Goal: Information Seeking & Learning: Learn about a topic

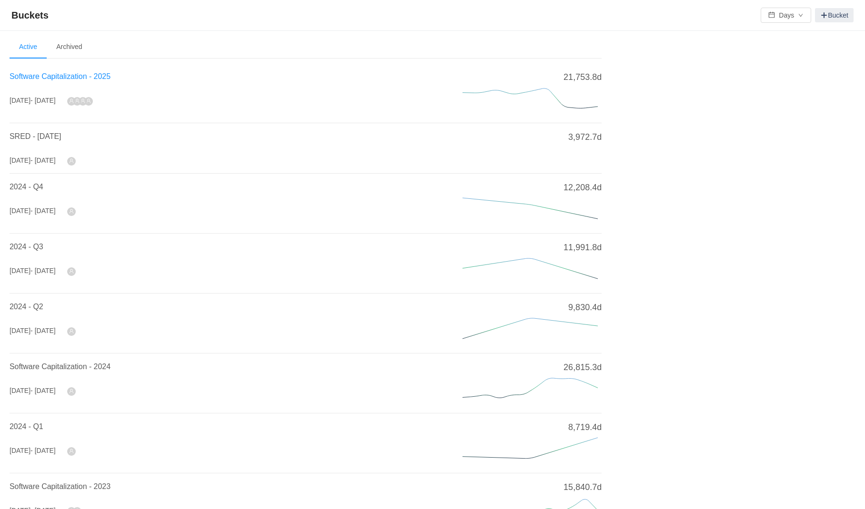
click at [55, 77] on span "Software Capitalization - 2025" at bounding box center [60, 76] width 101 height 8
click at [48, 80] on span "Software Capitalization - 2025" at bounding box center [60, 76] width 101 height 8
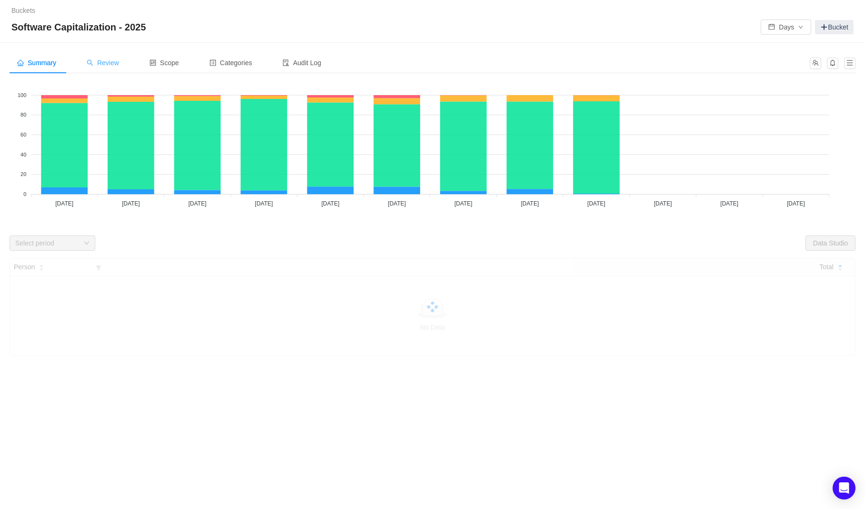
click at [125, 64] on div "Review" at bounding box center [103, 62] width 48 height 21
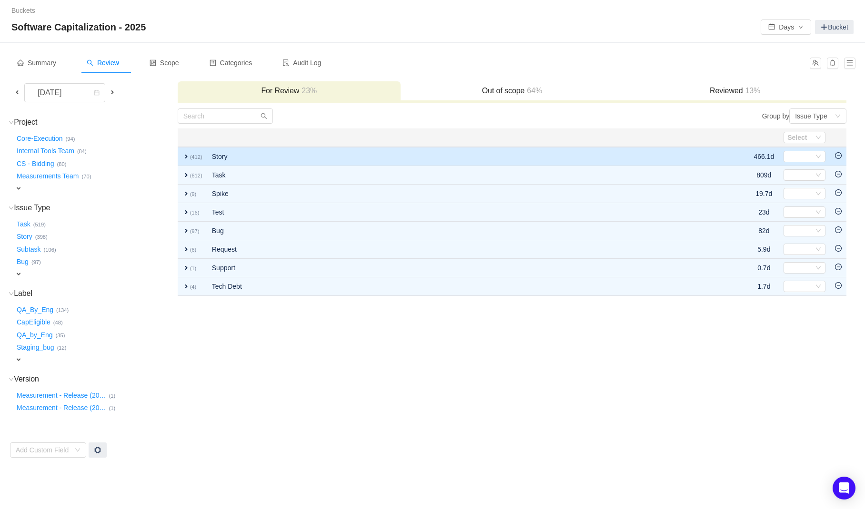
click at [187, 159] on span "expand" at bounding box center [186, 157] width 8 height 8
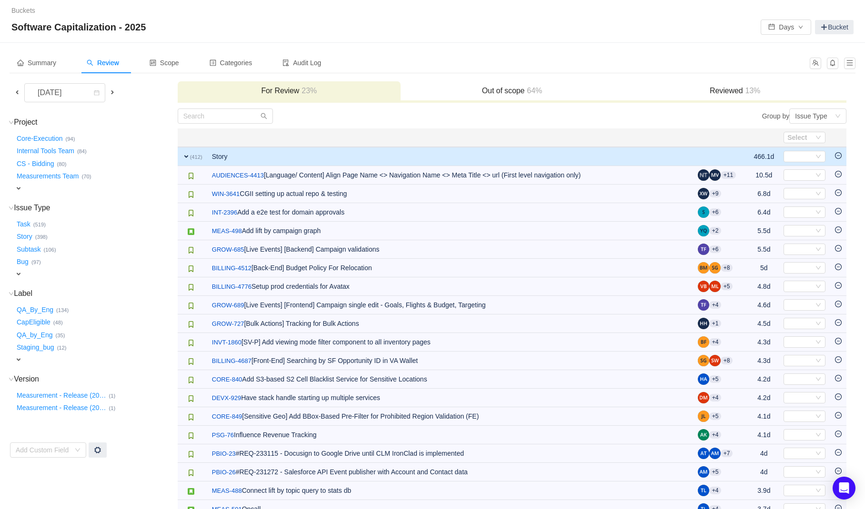
click at [186, 154] on span "expand" at bounding box center [186, 157] width 8 height 8
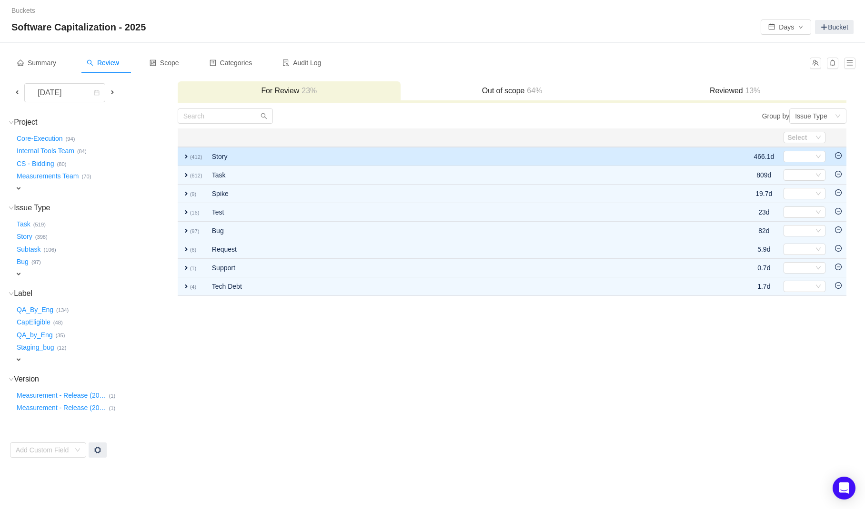
click at [186, 154] on span "expand" at bounding box center [186, 157] width 8 height 8
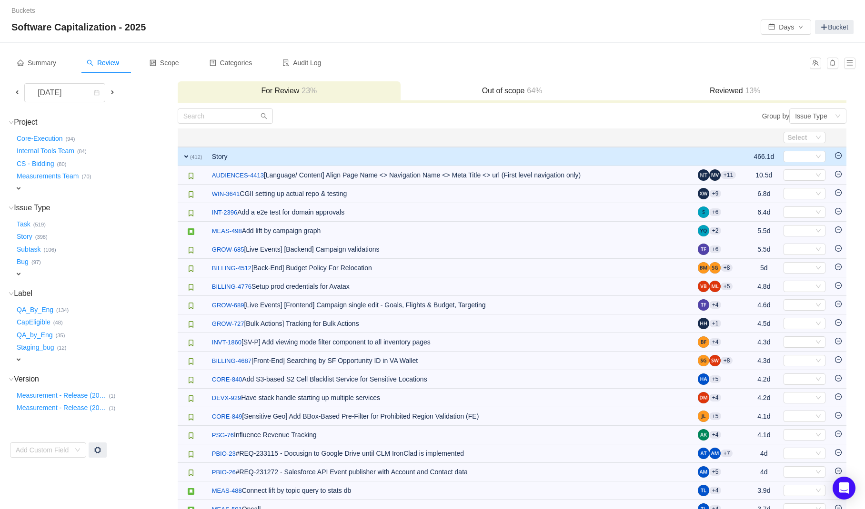
click at [21, 188] on span "expand" at bounding box center [19, 189] width 8 height 8
click at [60, 191] on div "Select value" at bounding box center [56, 190] width 75 height 10
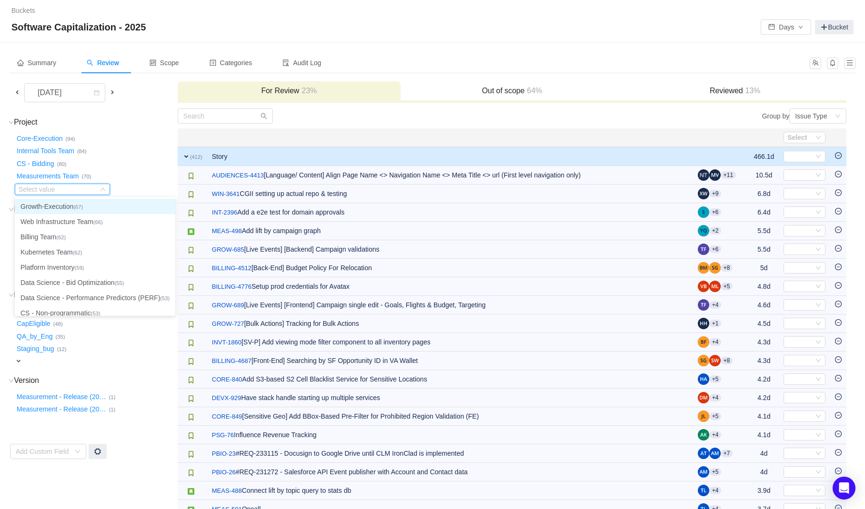
click at [60, 204] on li "Growth-Execution (67)" at bounding box center [95, 206] width 160 height 15
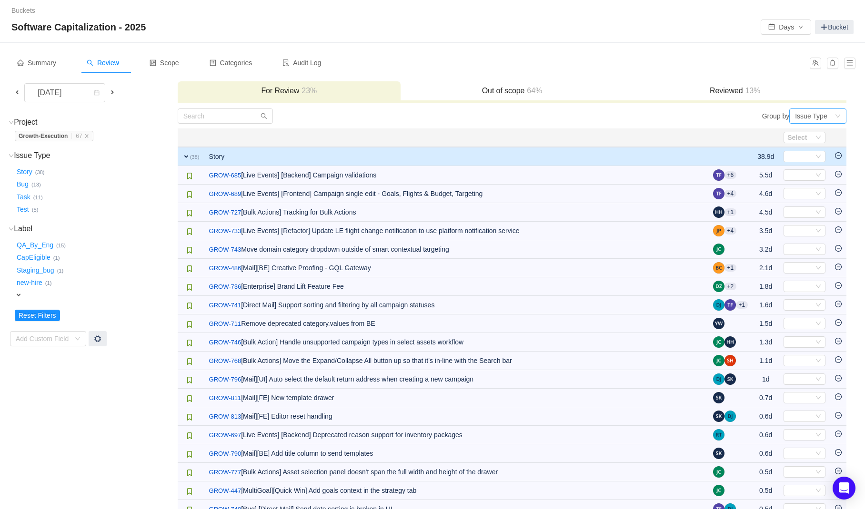
click at [811, 111] on div "Issue Type" at bounding box center [811, 116] width 32 height 14
drag, startPoint x: 814, startPoint y: 136, endPoint x: 812, endPoint y: 150, distance: 14.4
click at [812, 150] on ul "Program Project Epic Issue Type Version" at bounding box center [817, 166] width 57 height 80
click at [812, 150] on li "Project" at bounding box center [817, 150] width 57 height 15
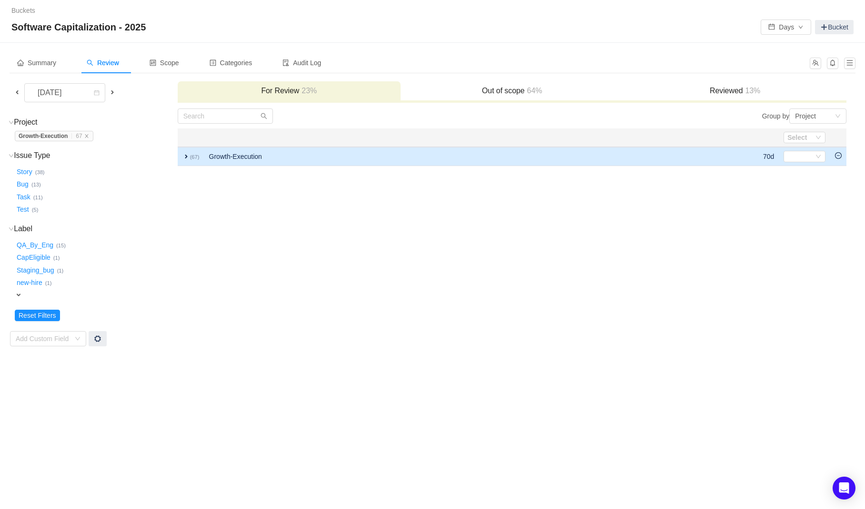
click at [189, 162] on td "expand (67)" at bounding box center [191, 156] width 27 height 19
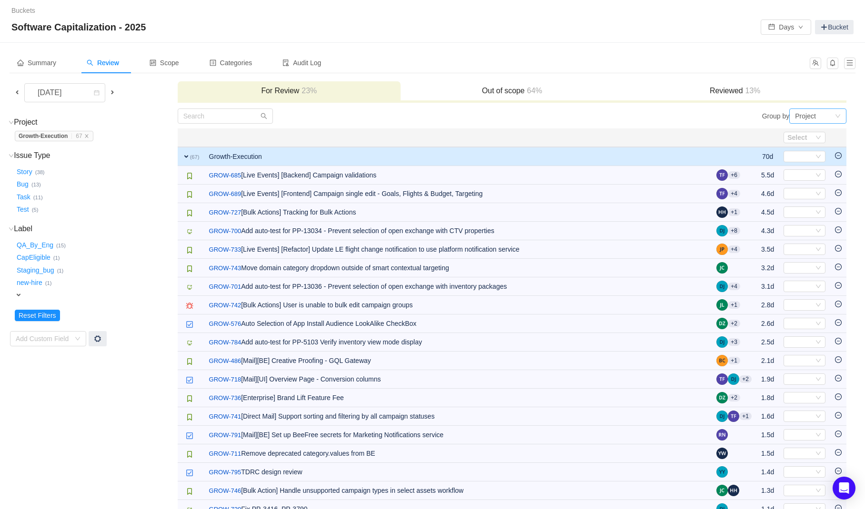
click at [804, 117] on div "Project" at bounding box center [805, 116] width 21 height 14
click at [808, 167] on li "Epic" at bounding box center [817, 165] width 57 height 15
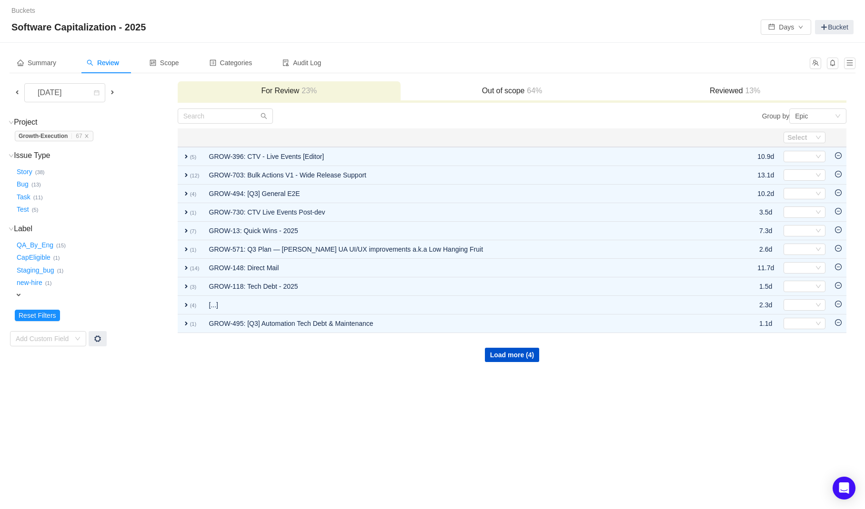
click at [18, 95] on span at bounding box center [17, 93] width 8 height 8
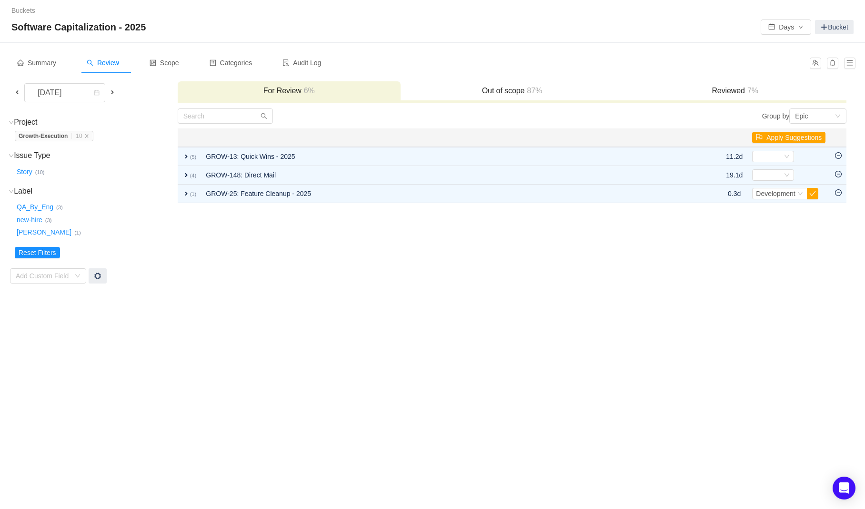
click at [18, 91] on span at bounding box center [17, 93] width 8 height 8
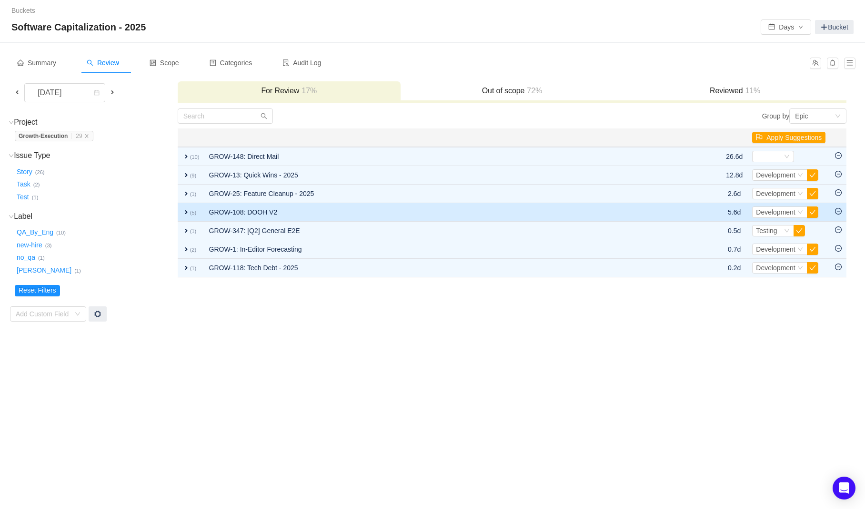
click at [182, 210] on span "expand" at bounding box center [186, 213] width 8 height 8
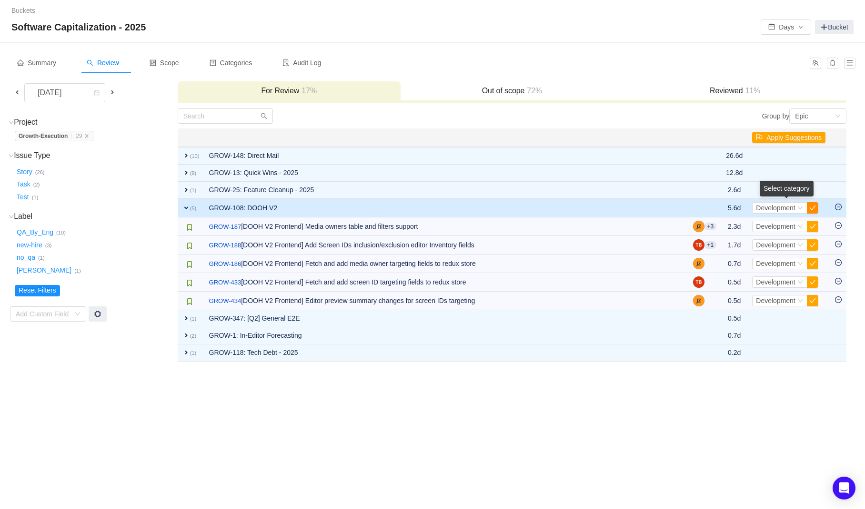
click at [812, 209] on button "button" at bounding box center [811, 207] width 11 height 11
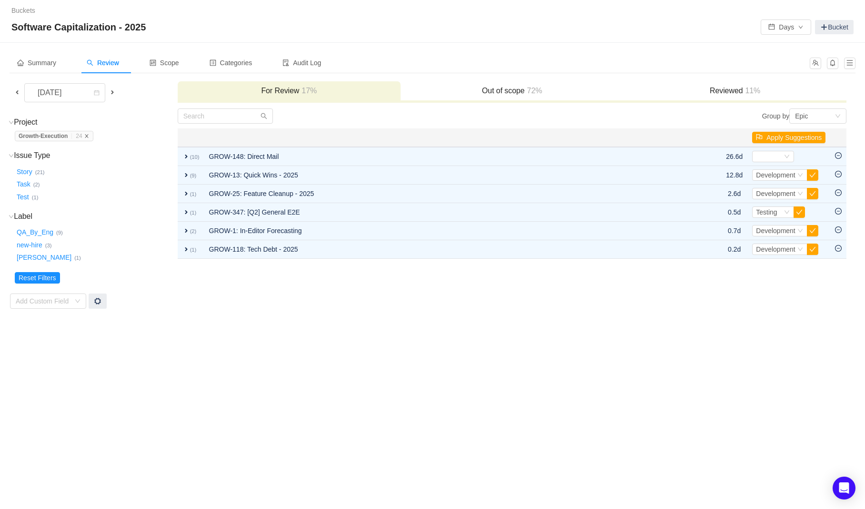
click at [89, 135] on icon "icon: close" at bounding box center [86, 136] width 5 height 5
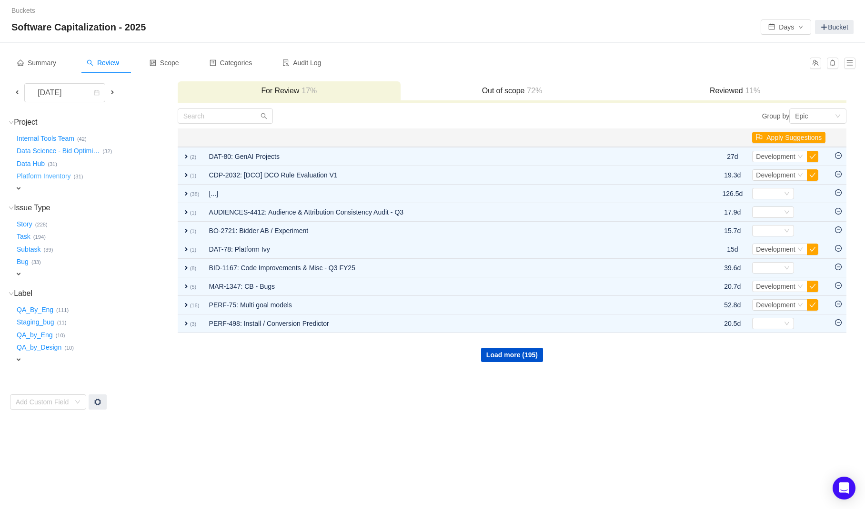
click at [33, 179] on button "Platform Inventory …" at bounding box center [44, 176] width 59 height 15
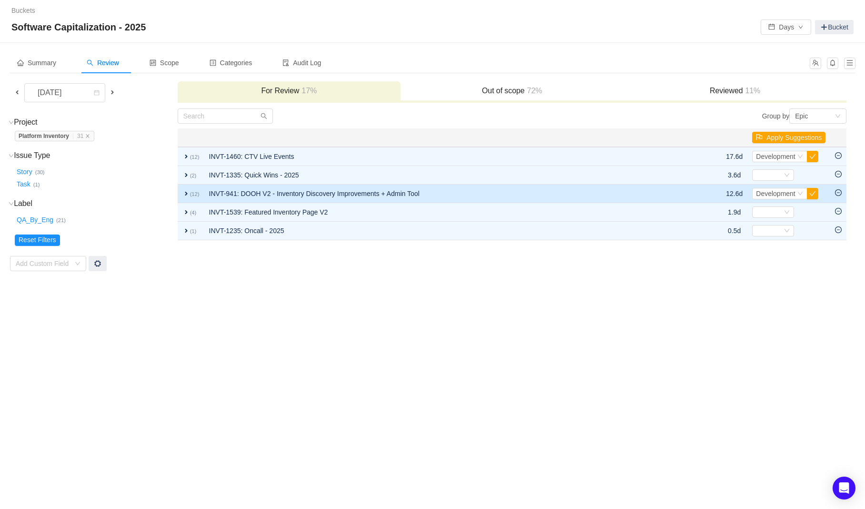
click at [181, 197] on td "expand (12)" at bounding box center [191, 194] width 27 height 19
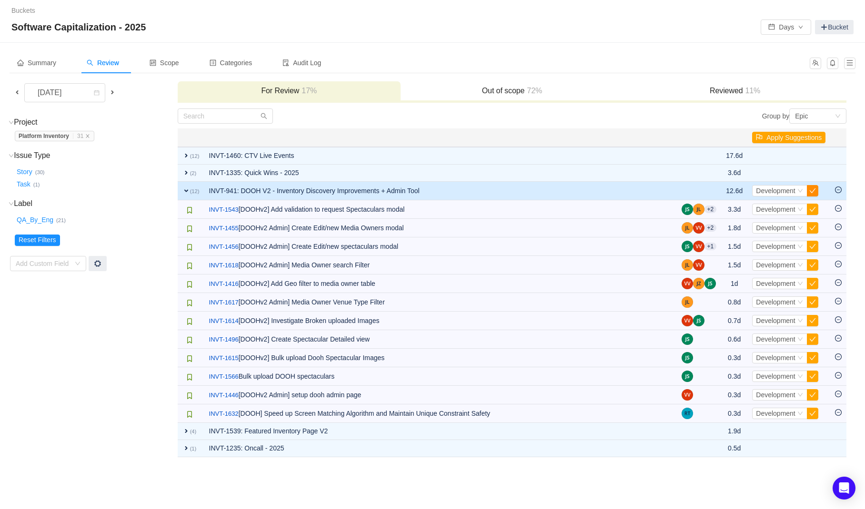
click at [813, 191] on button "button" at bounding box center [811, 190] width 11 height 11
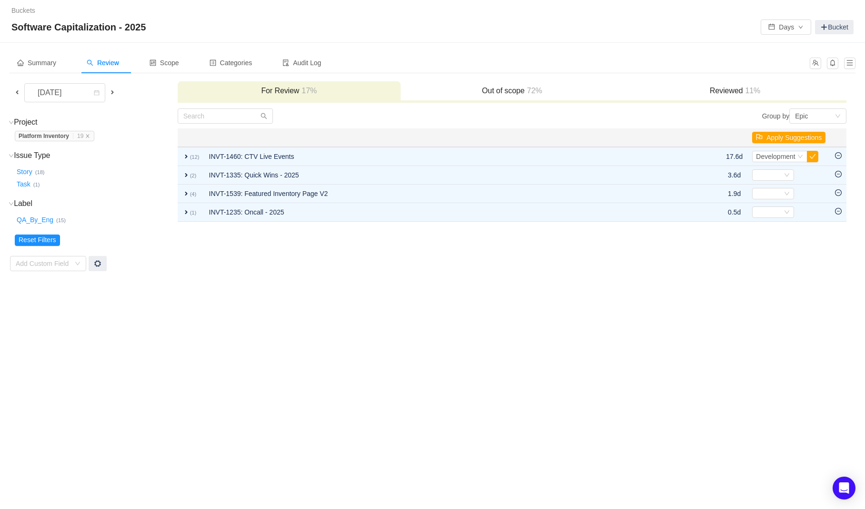
click at [114, 97] on span at bounding box center [112, 92] width 11 height 11
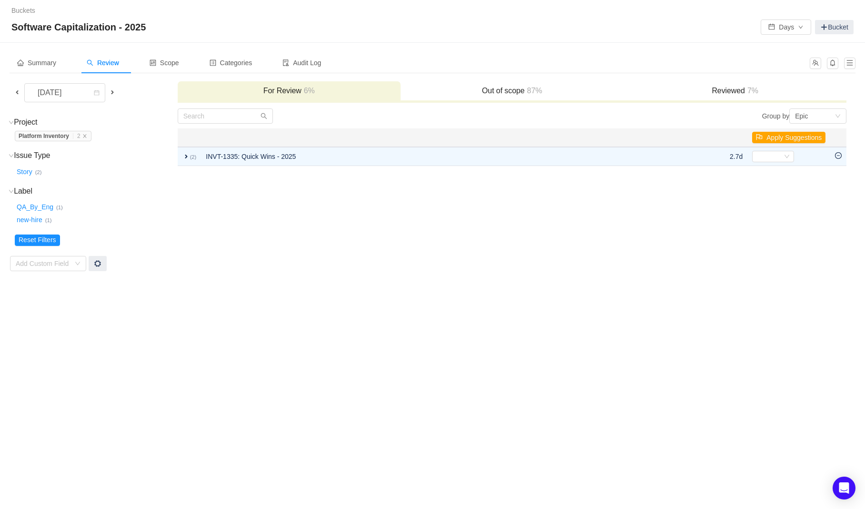
click at [115, 95] on span at bounding box center [113, 93] width 8 height 8
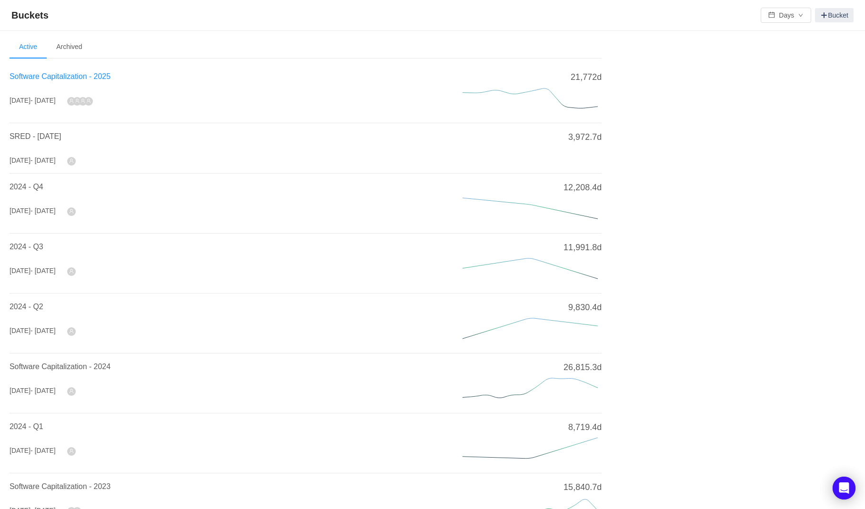
click at [83, 77] on span "Software Capitalization - 2025" at bounding box center [60, 76] width 101 height 8
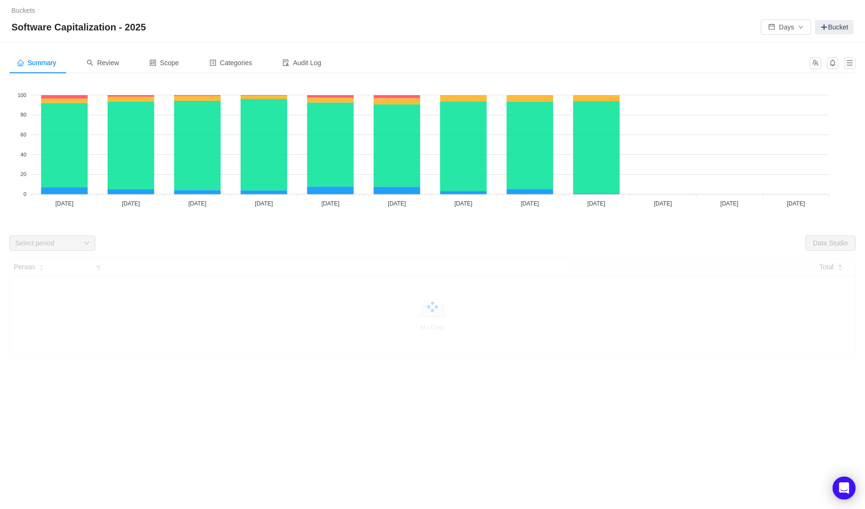
click at [169, 50] on div "Summary Review Scope Categories Audit Log Looks too empty? Make sure scope has …" at bounding box center [432, 242] width 865 height 399
click at [169, 61] on span "Scope" at bounding box center [164, 63] width 30 height 8
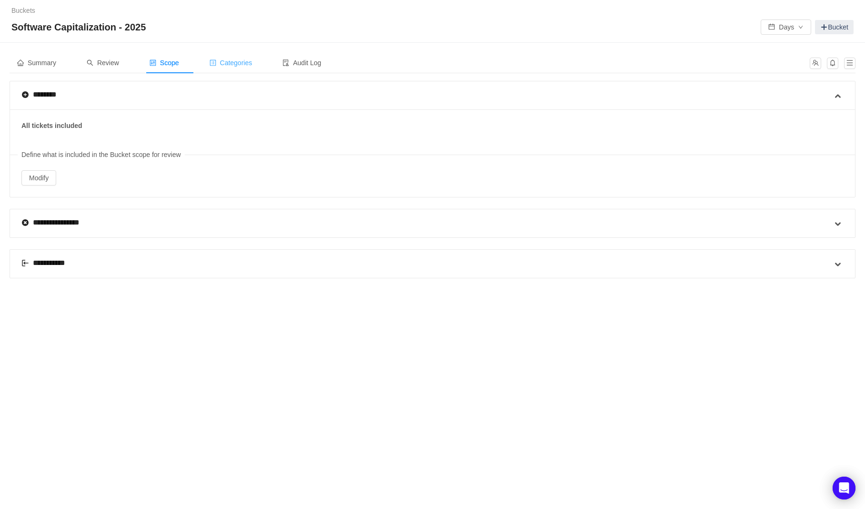
click at [246, 67] on div "Categories" at bounding box center [231, 62] width 58 height 21
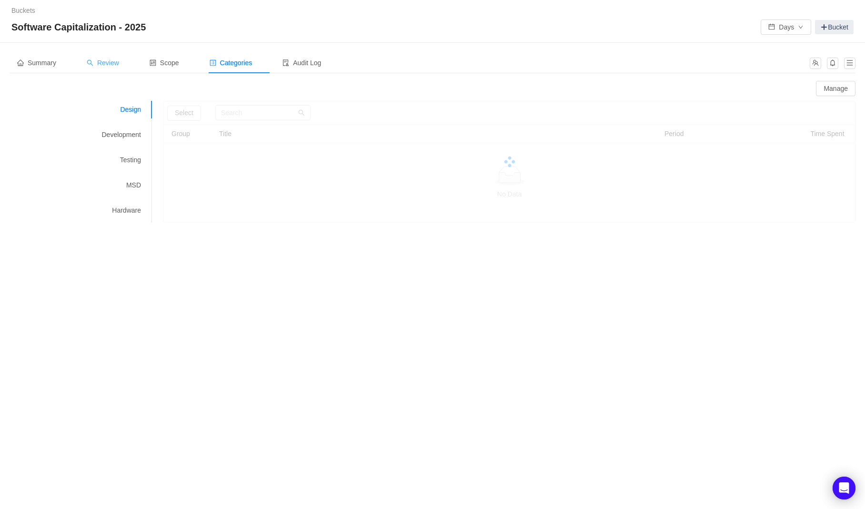
click at [103, 60] on span "Review" at bounding box center [103, 63] width 32 height 8
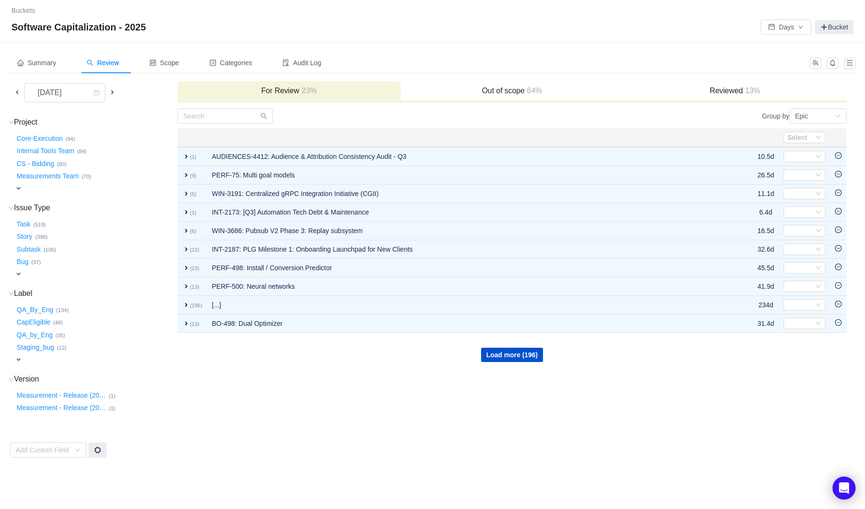
click at [21, 187] on span "expand" at bounding box center [19, 189] width 8 height 8
click at [94, 185] on div "Select value" at bounding box center [59, 189] width 80 height 10
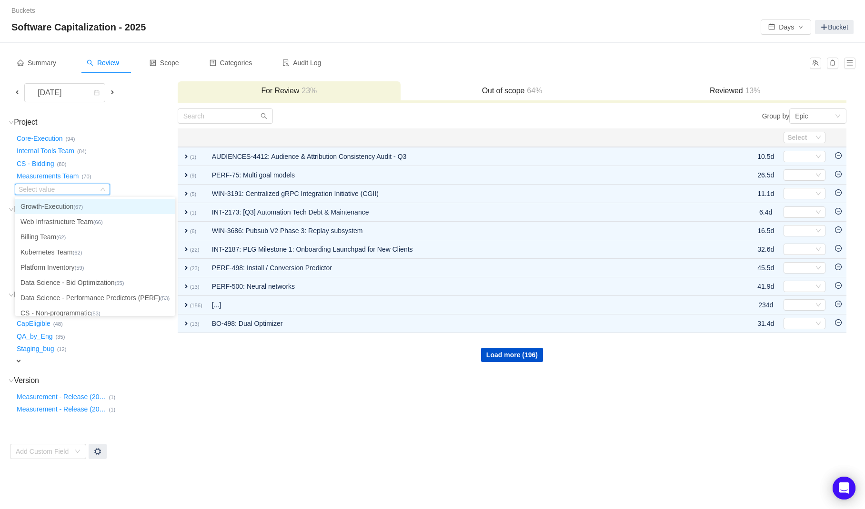
click at [67, 209] on li "Growth-Execution (67)" at bounding box center [95, 206] width 160 height 15
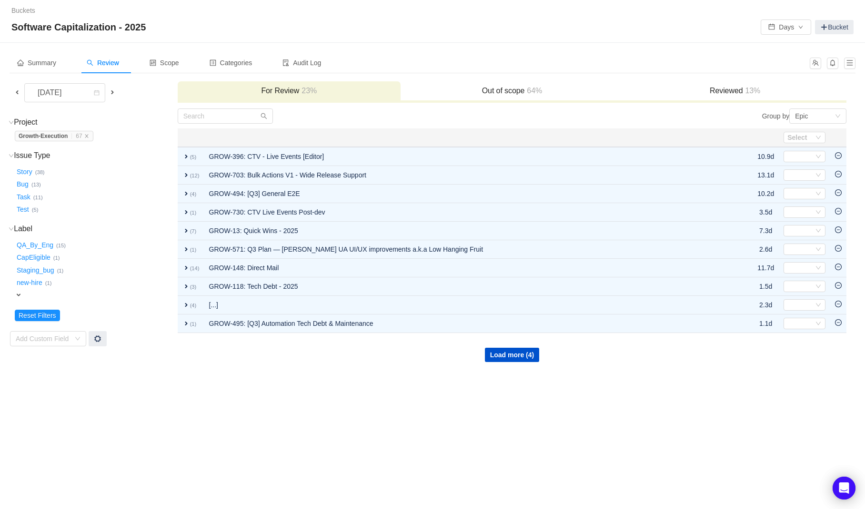
click at [19, 95] on span at bounding box center [17, 93] width 8 height 8
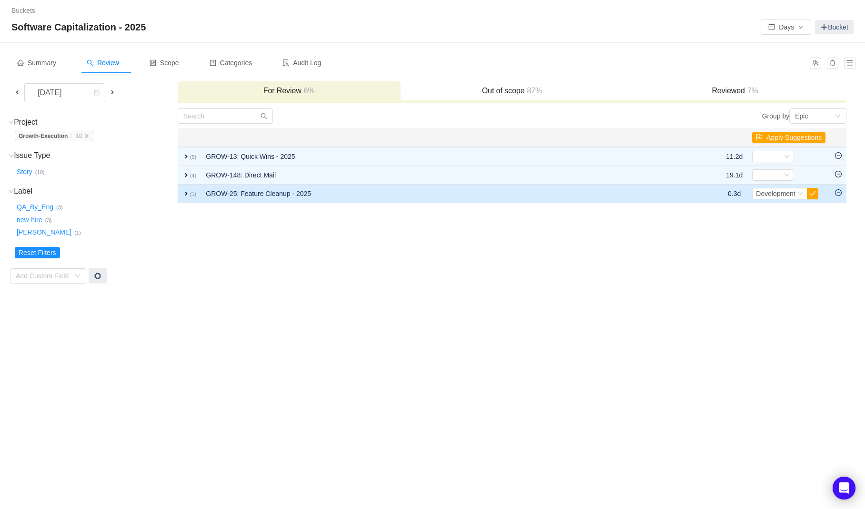
click at [838, 194] on icon "icon: minus-circle" at bounding box center [838, 192] width 7 height 7
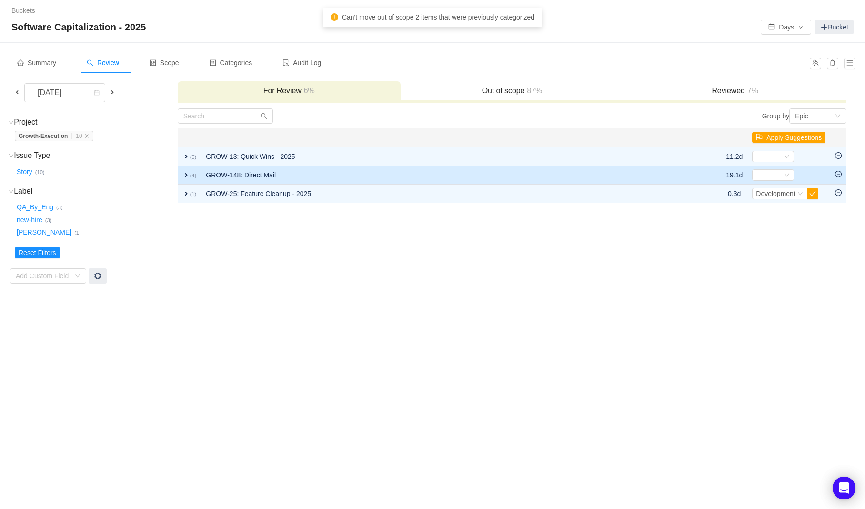
click at [838, 175] on icon "icon: minus-circle" at bounding box center [838, 174] width 7 height 7
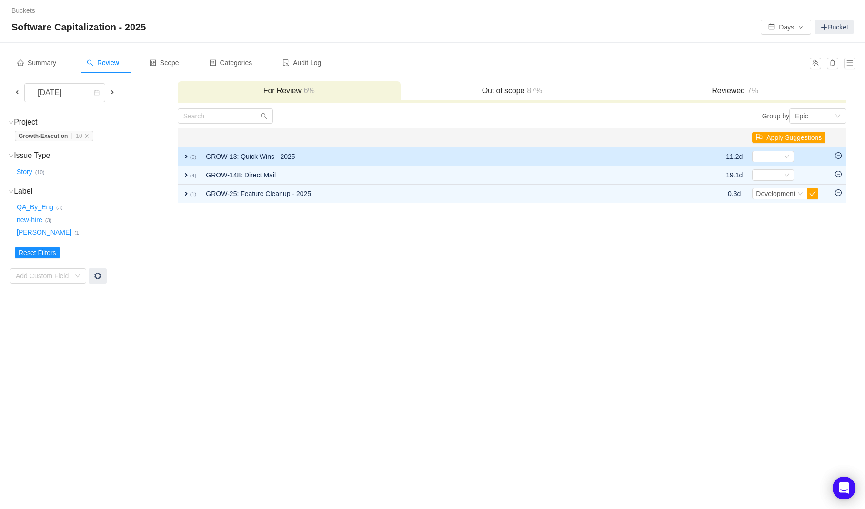
click at [837, 156] on icon "icon: minus-circle" at bounding box center [838, 155] width 7 height 7
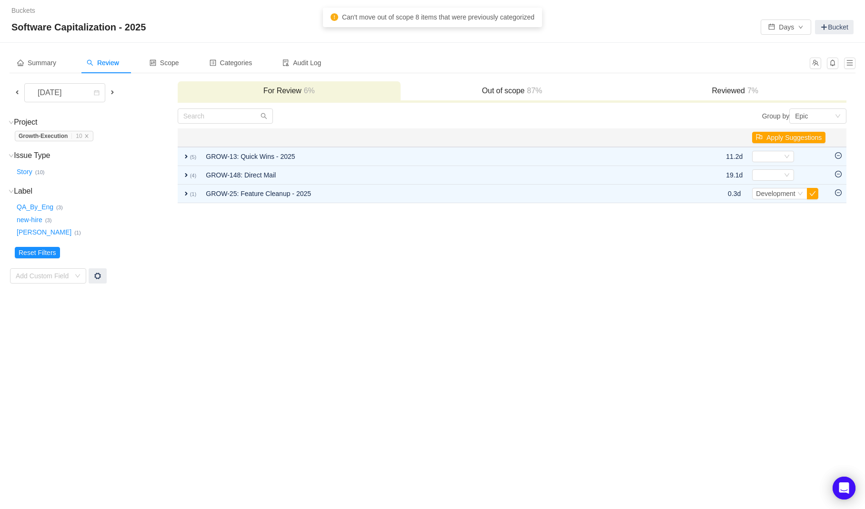
click at [592, 96] on div "Out of scope 87%" at bounding box center [511, 91] width 223 height 20
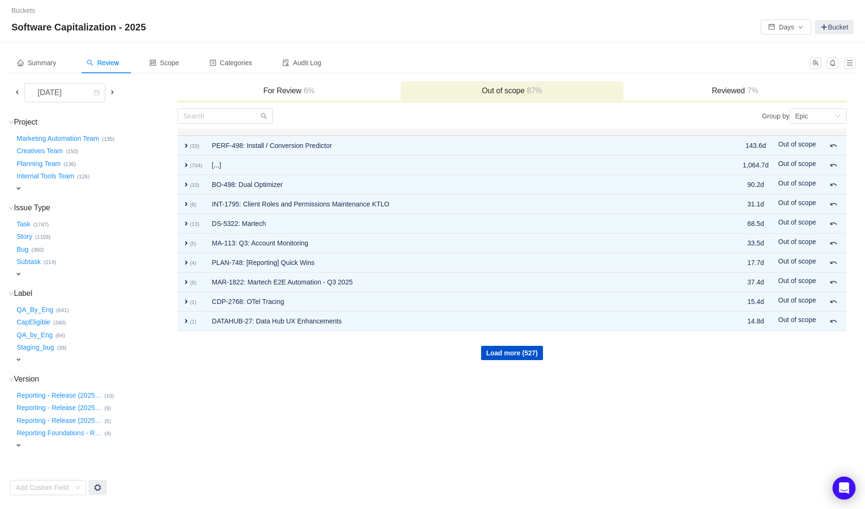
click at [710, 86] on h3 "Reviewed 7%" at bounding box center [734, 91] width 213 height 10
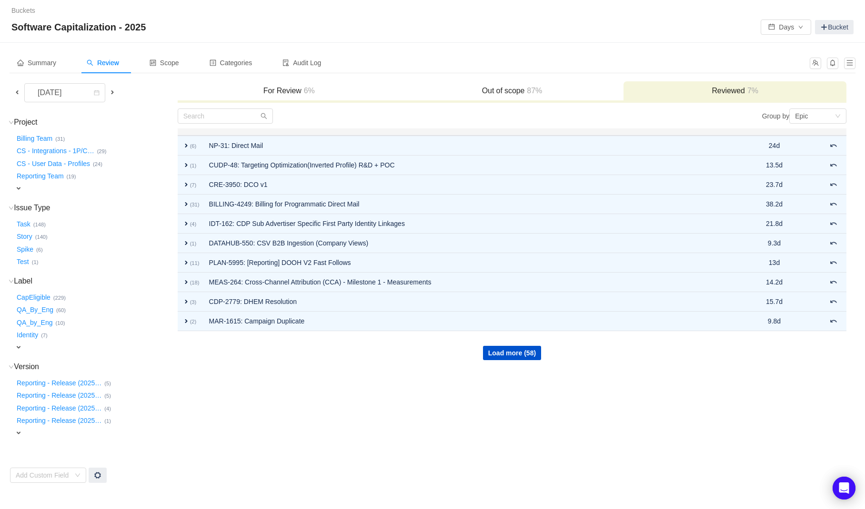
click at [20, 189] on span "expand" at bounding box center [19, 189] width 8 height 8
click at [60, 187] on div "Select value" at bounding box center [56, 190] width 75 height 10
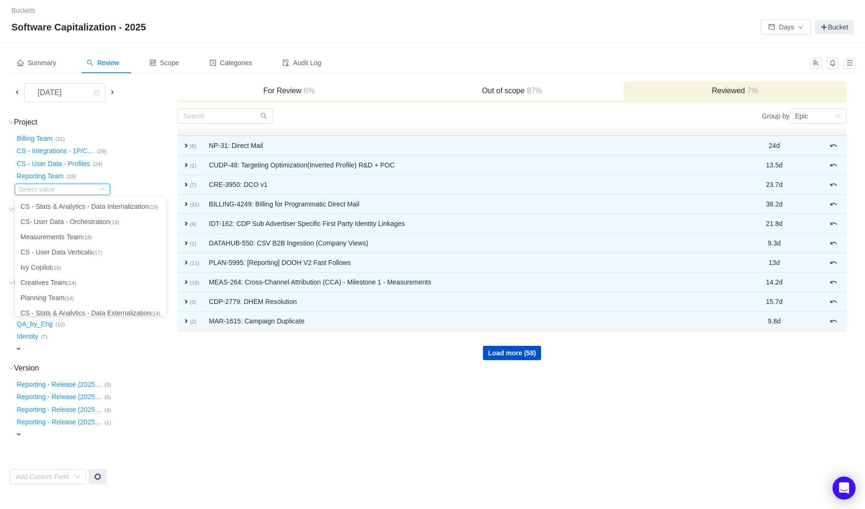
click at [13, 91] on span at bounding box center [16, 92] width 11 height 11
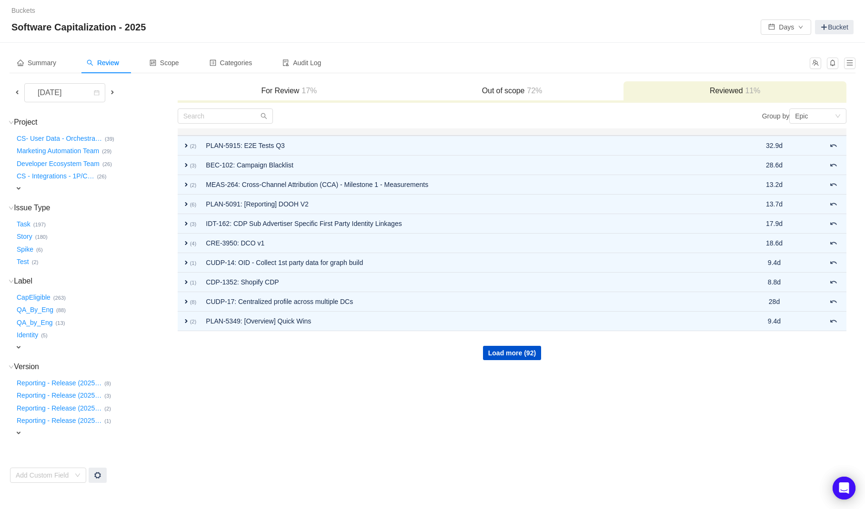
click at [21, 186] on span "expand" at bounding box center [19, 189] width 8 height 8
click at [37, 190] on div "Select value" at bounding box center [56, 190] width 75 height 10
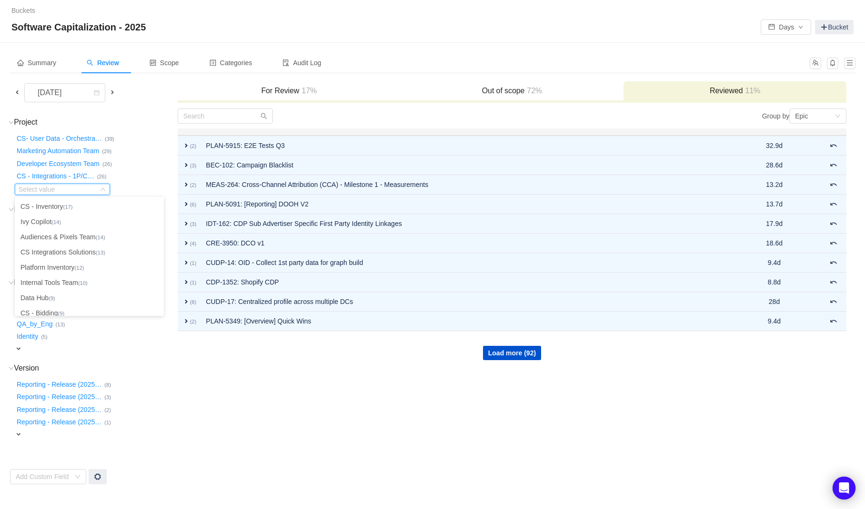
scroll to position [104, 0]
click at [63, 259] on li "Platform Inventory (12)" at bounding box center [89, 255] width 149 height 15
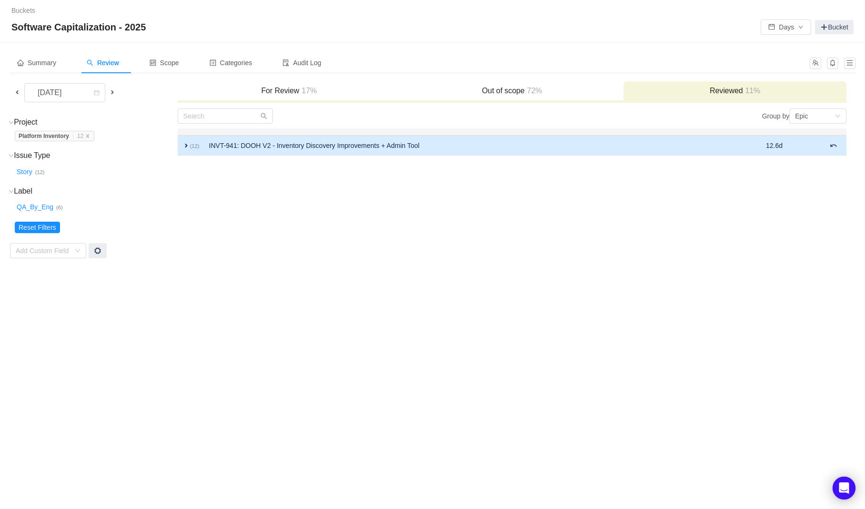
click at [185, 146] on span "expand" at bounding box center [186, 146] width 8 height 8
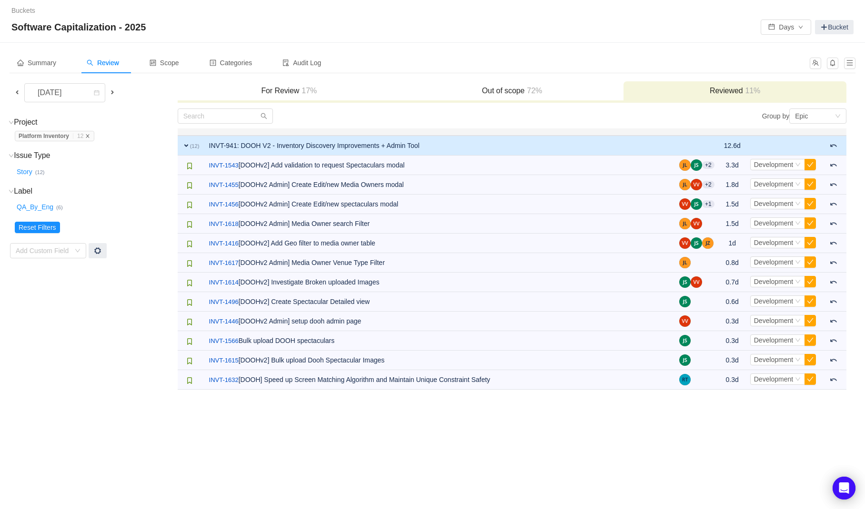
click at [90, 136] on icon "icon: close" at bounding box center [87, 135] width 3 height 3
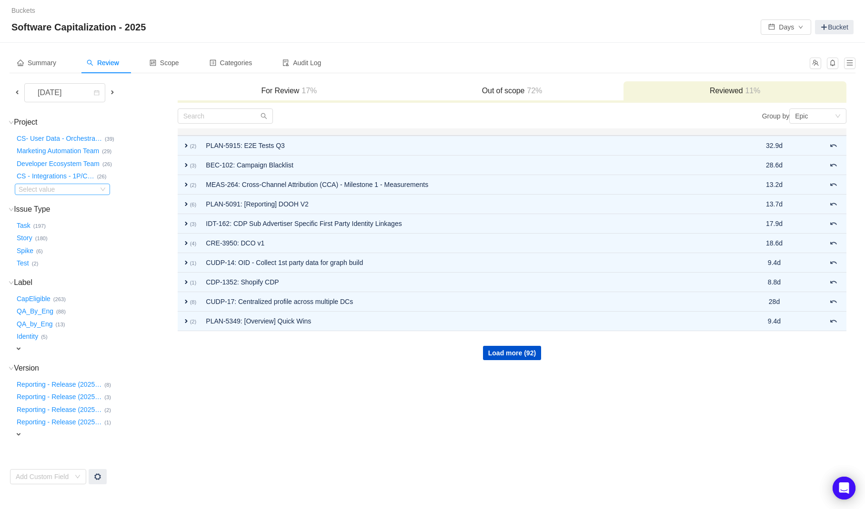
click at [96, 188] on div "Select value" at bounding box center [59, 189] width 80 height 10
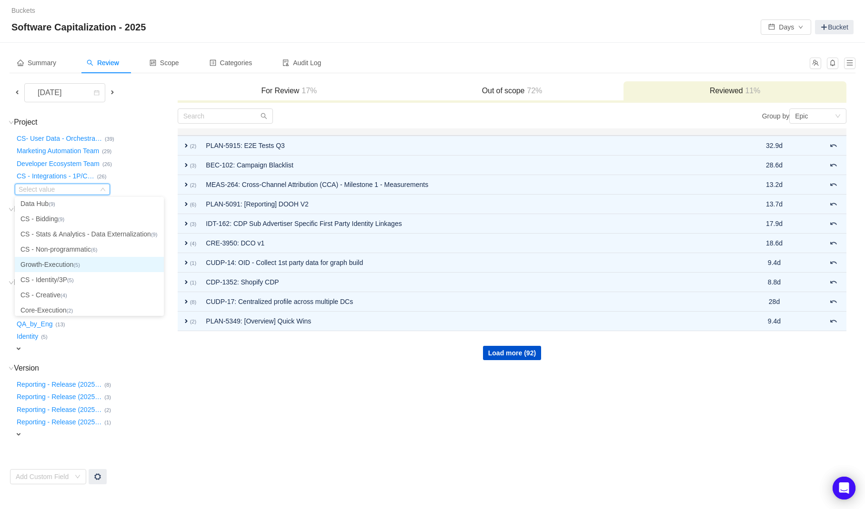
click at [70, 265] on li "Growth-Execution (5)" at bounding box center [89, 264] width 149 height 15
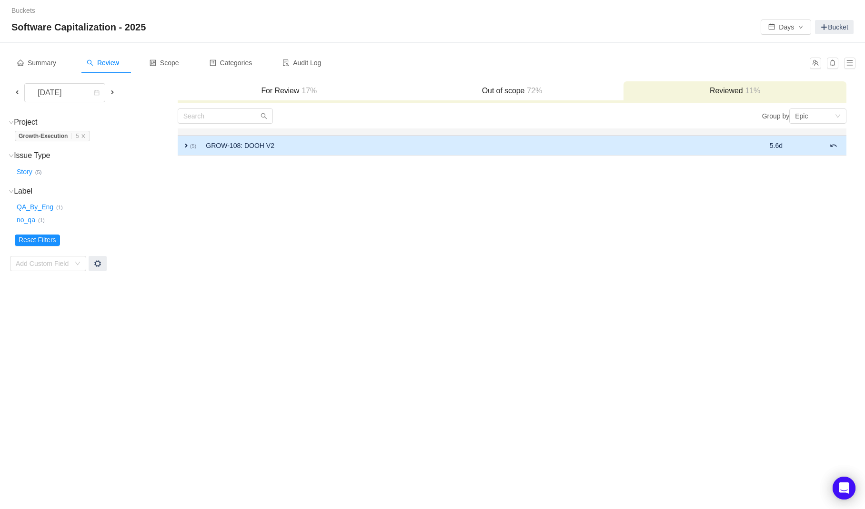
click at [185, 145] on span "expand" at bounding box center [186, 146] width 8 height 8
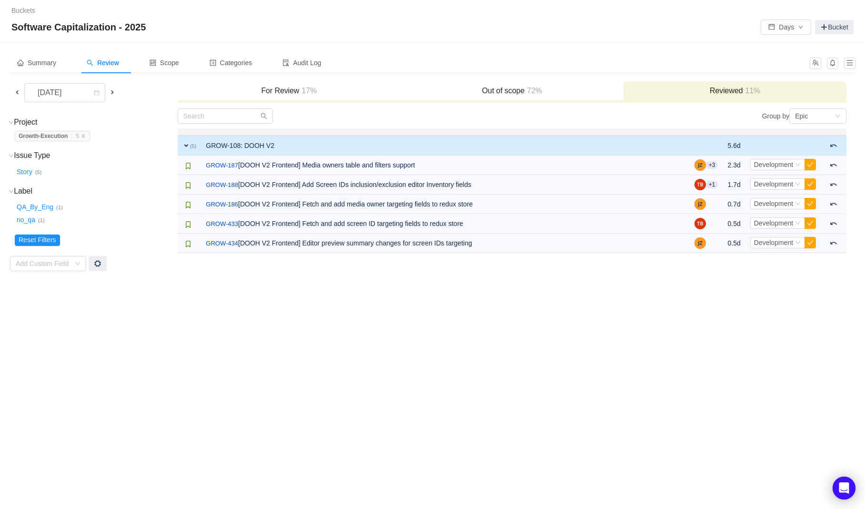
click at [85, 139] on span "Growth-Execution … 5" at bounding box center [52, 136] width 75 height 10
click at [85, 138] on icon "icon: close" at bounding box center [83, 136] width 5 height 5
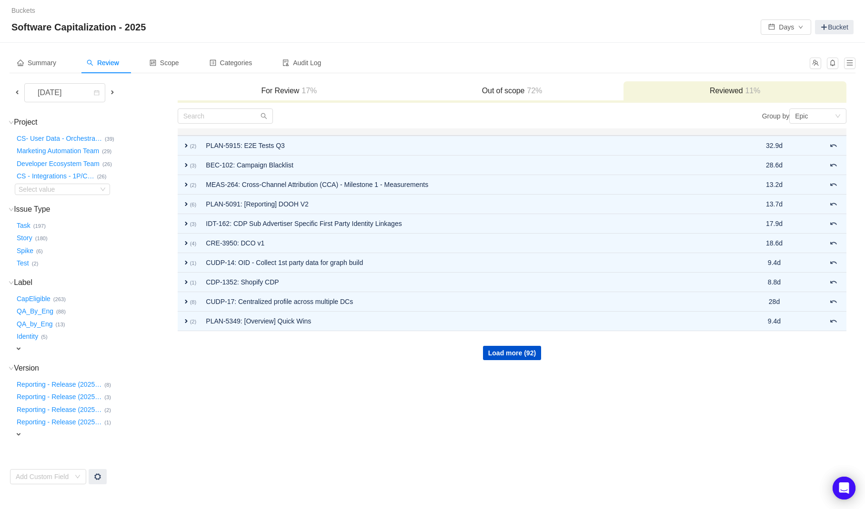
click at [19, 92] on span at bounding box center [17, 93] width 8 height 8
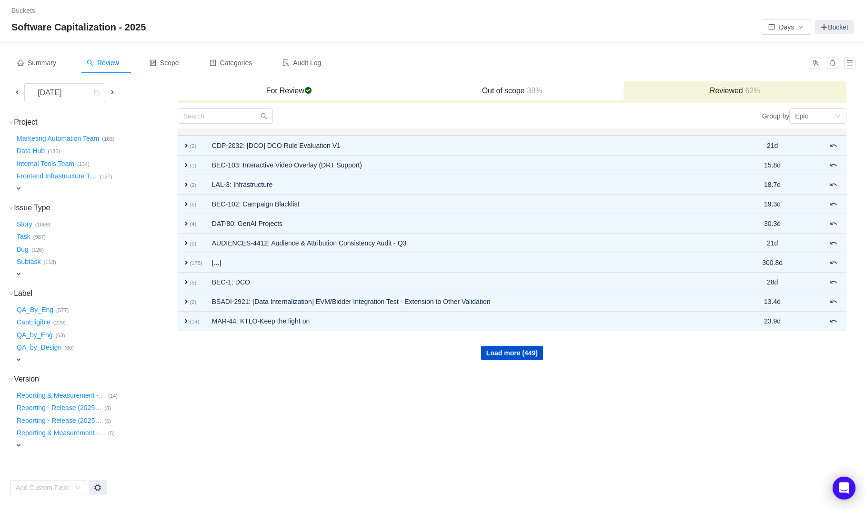
click at [110, 91] on span at bounding box center [113, 93] width 8 height 8
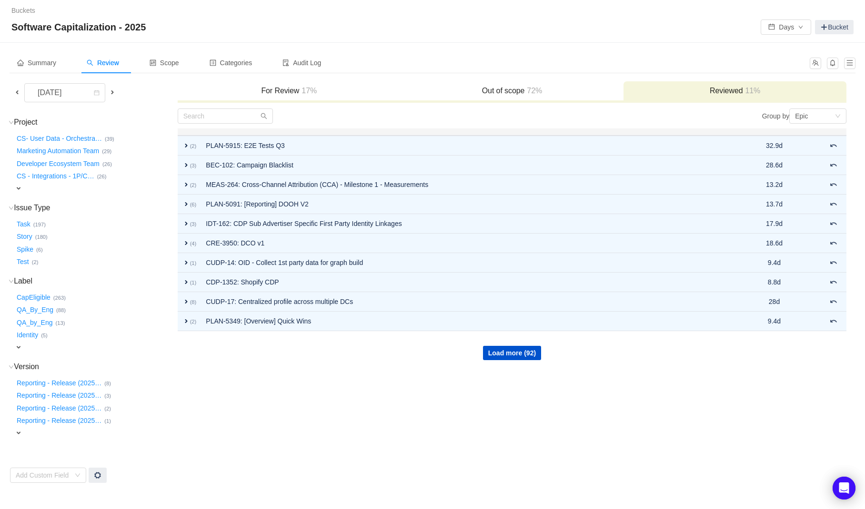
click at [20, 188] on span "expand" at bounding box center [19, 189] width 8 height 8
click at [52, 193] on div "Select value" at bounding box center [56, 190] width 75 height 10
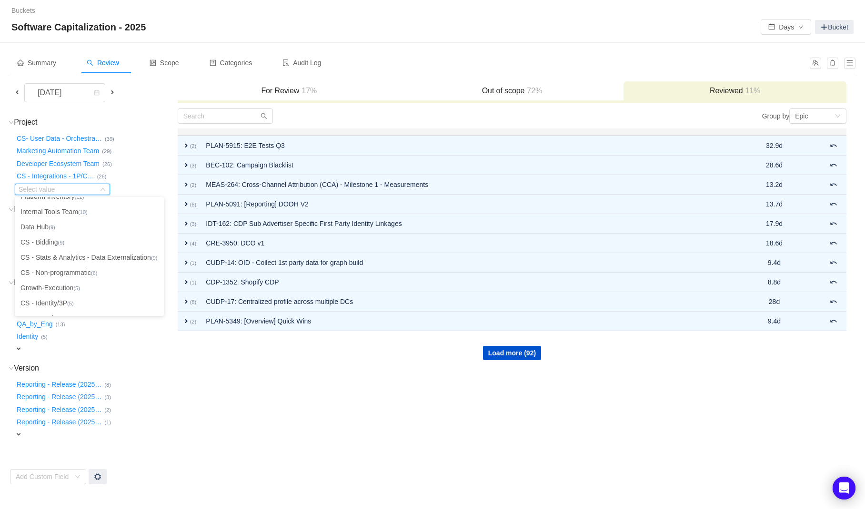
scroll to position [163, 0]
click at [60, 286] on li "Growth-Execution (5)" at bounding box center [89, 287] width 149 height 15
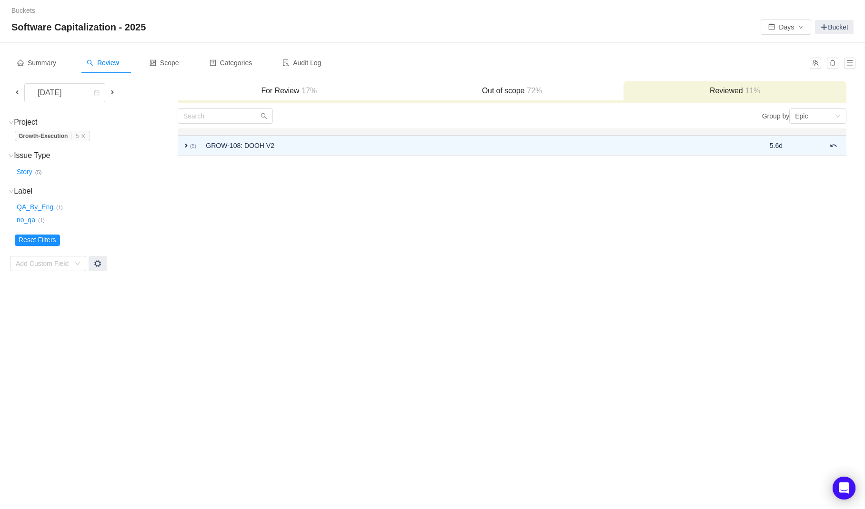
click at [298, 91] on h3 "For Review 17%" at bounding box center [288, 91] width 213 height 10
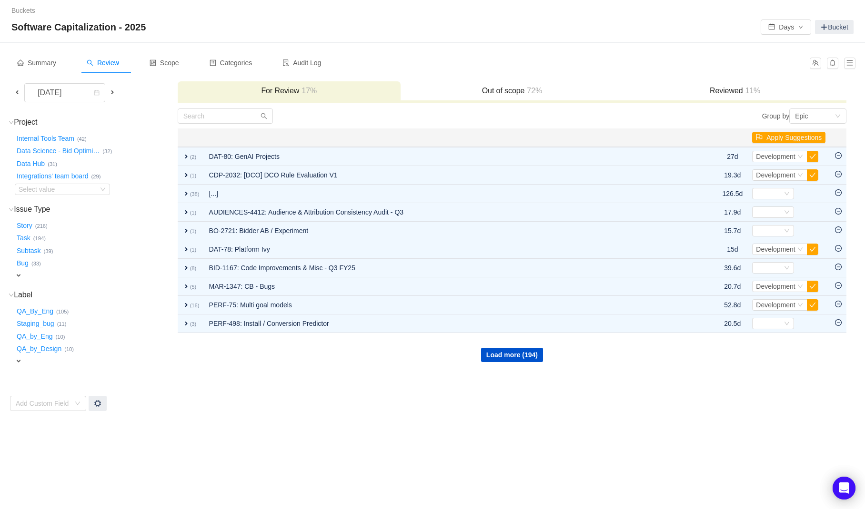
click at [298, 91] on h3 "For Review 17%" at bounding box center [288, 91] width 213 height 10
click at [76, 189] on div "Select value" at bounding box center [56, 190] width 75 height 10
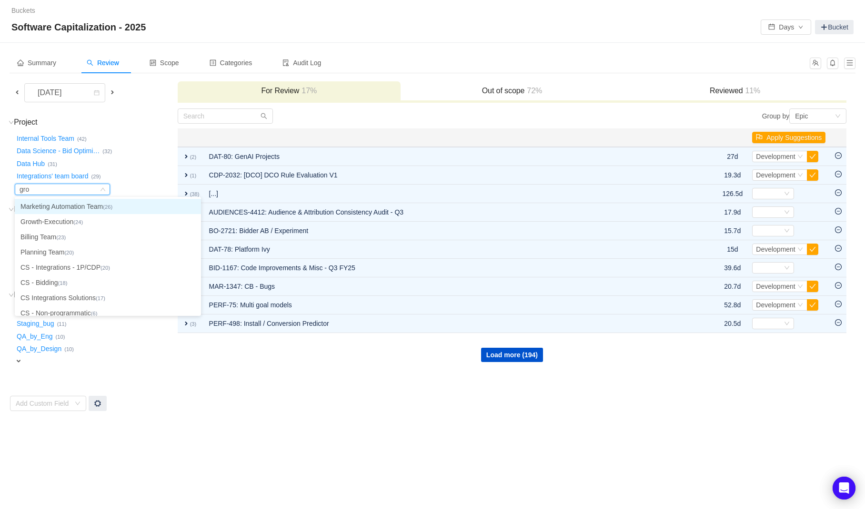
type input "grow"
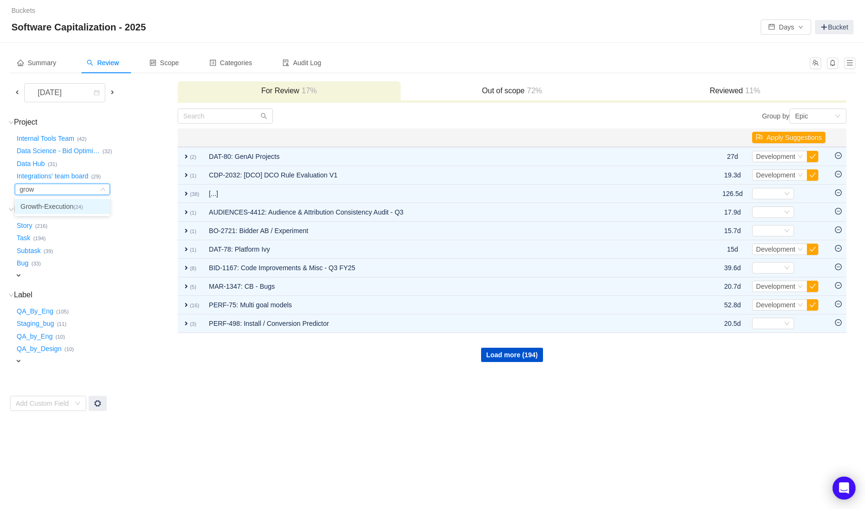
click at [73, 205] on li "Growth-Execution (24)" at bounding box center [62, 206] width 95 height 15
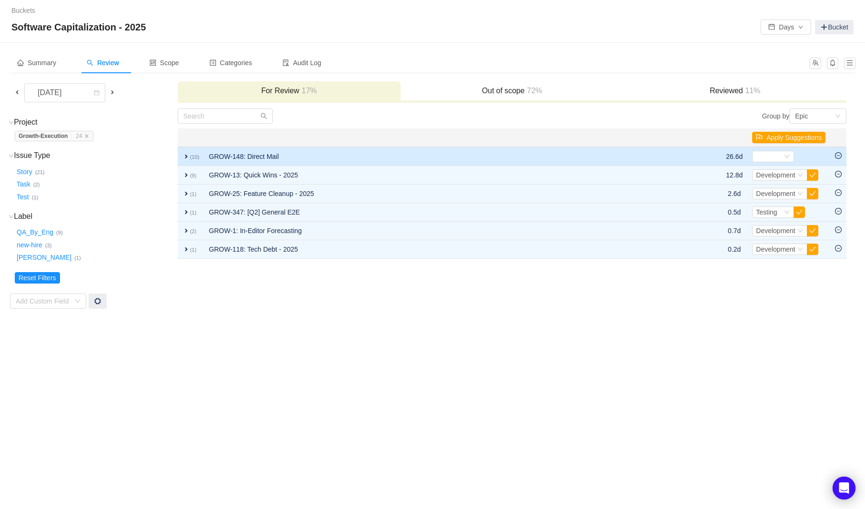
click at [838, 158] on icon "icon: minus-circle" at bounding box center [838, 155] width 7 height 7
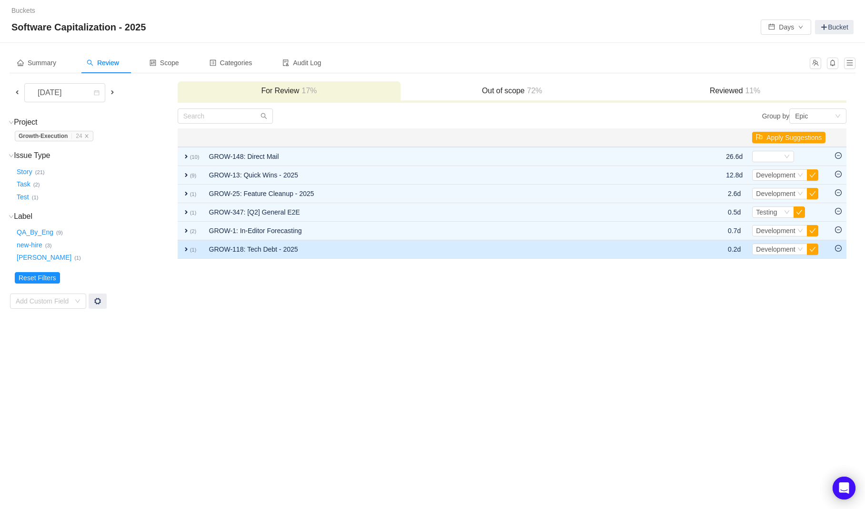
click at [179, 248] on td "expand (1)" at bounding box center [191, 249] width 27 height 19
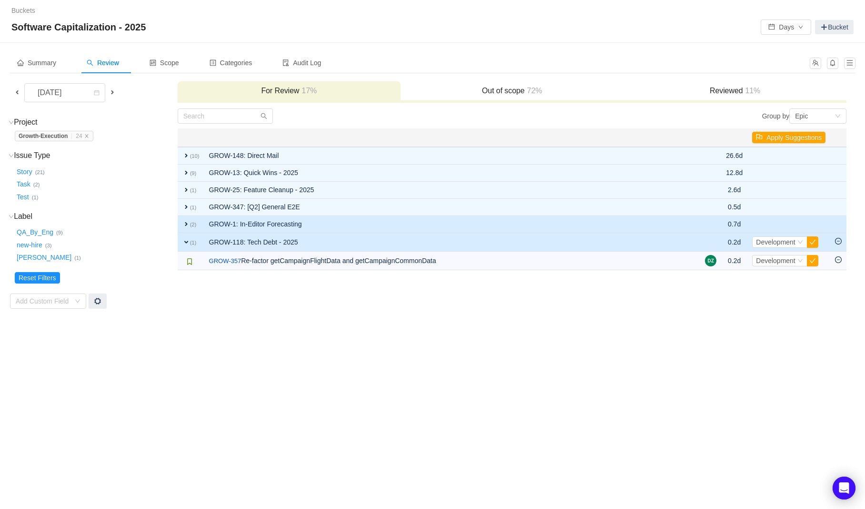
click at [185, 227] on span "expand" at bounding box center [186, 224] width 8 height 8
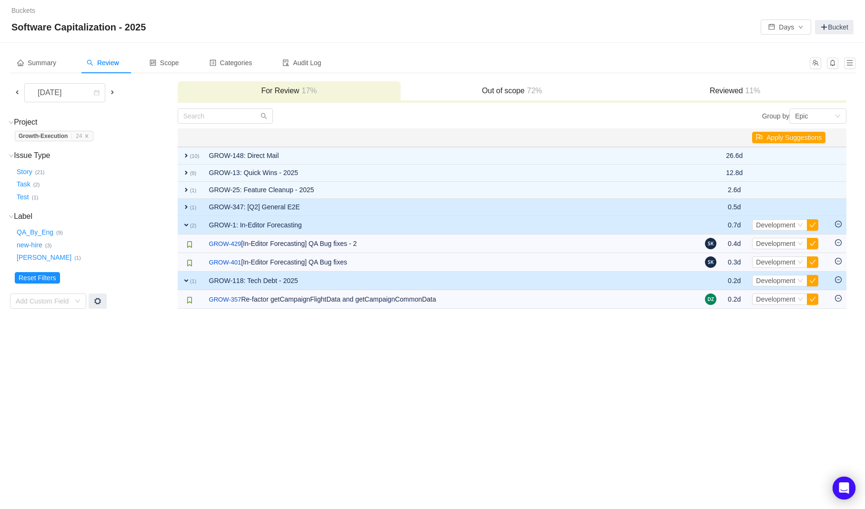
click at [186, 205] on span "expand" at bounding box center [186, 207] width 8 height 8
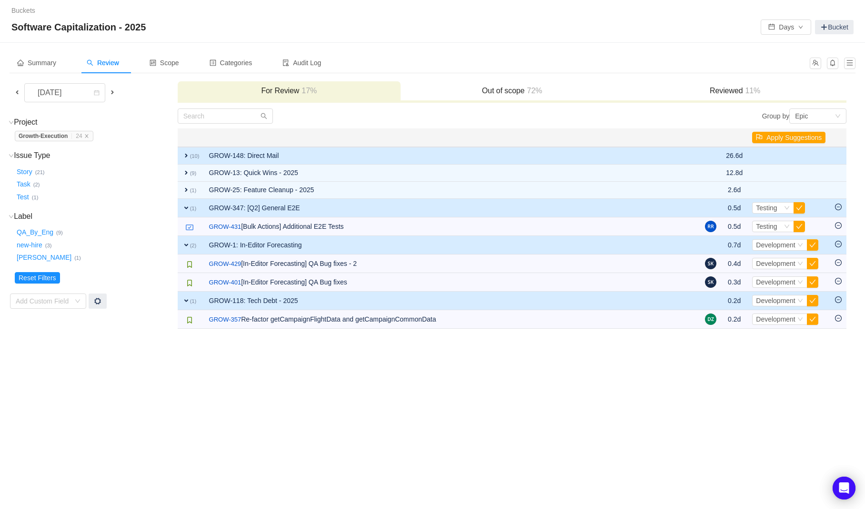
click at [187, 151] on td "expand (10)" at bounding box center [191, 156] width 27 height 18
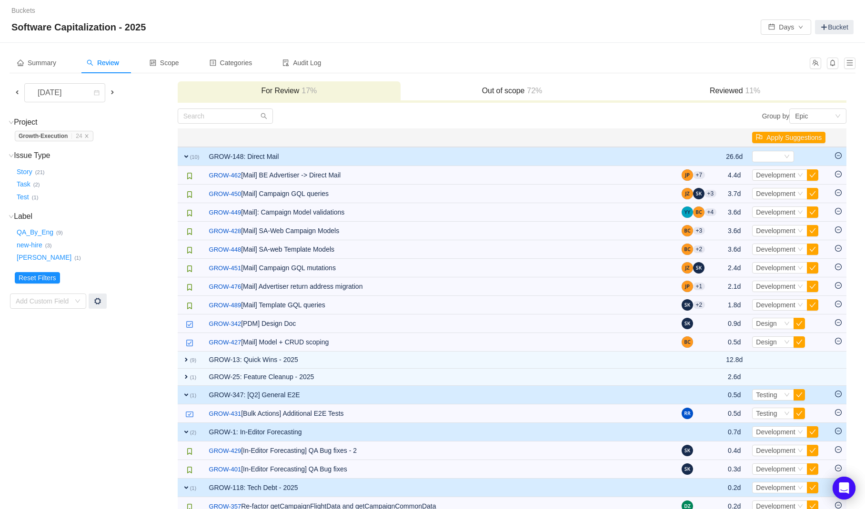
click at [841, 157] on icon "icon: minus-circle" at bounding box center [838, 155] width 7 height 7
